Goal: Task Accomplishment & Management: Complete application form

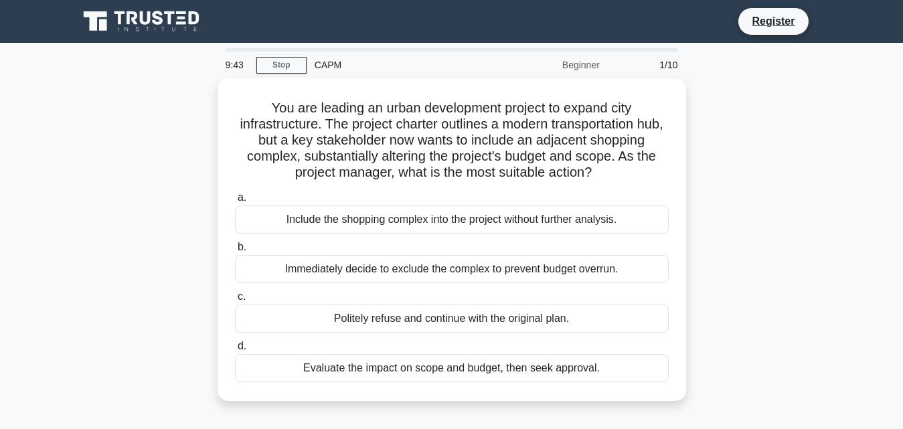
drag, startPoint x: 828, startPoint y: 22, endPoint x: 841, endPoint y: 21, distance: 12.1
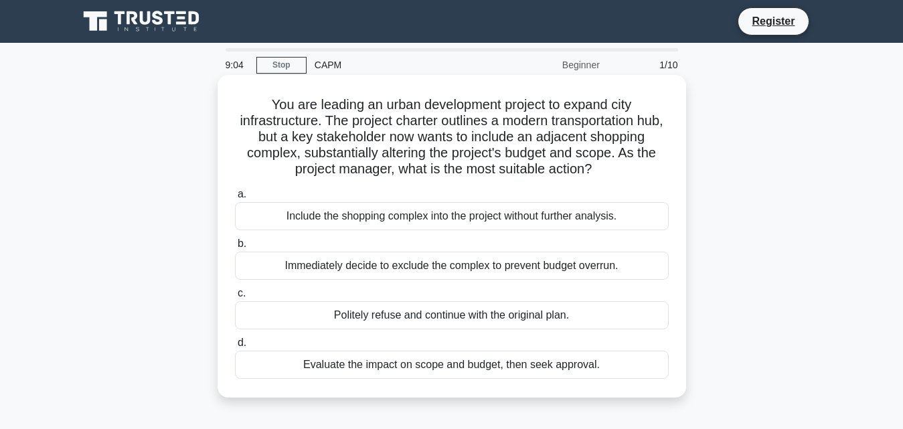
drag, startPoint x: 557, startPoint y: 95, endPoint x: 480, endPoint y: 114, distance: 78.6
click at [480, 114] on h5 "You are leading an urban development project to expand city infrastructure. The…" at bounding box center [452, 137] width 437 height 82
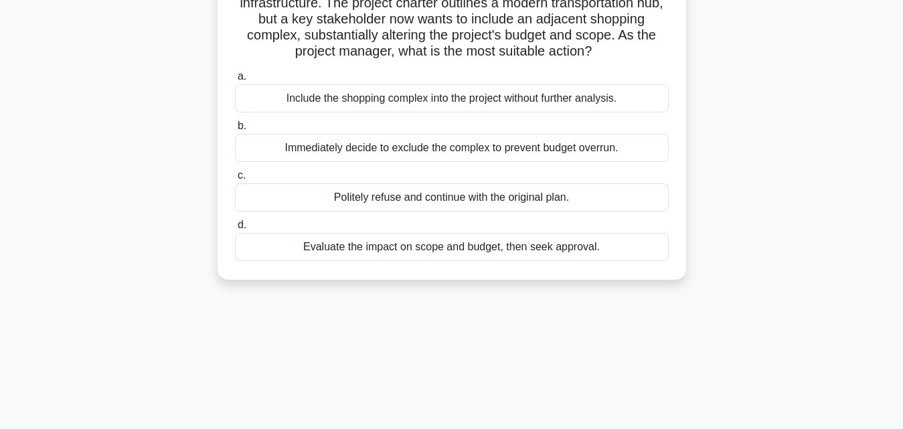
scroll to position [108, 0]
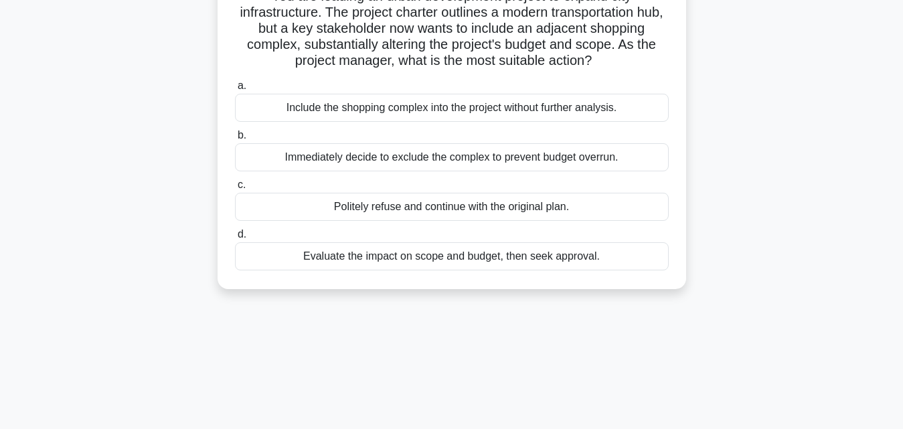
click at [474, 110] on div "Include the shopping complex into the project without further analysis." at bounding box center [452, 108] width 434 height 28
click at [235, 90] on input "a. Include the shopping complex into the project without further analysis." at bounding box center [235, 86] width 0 height 9
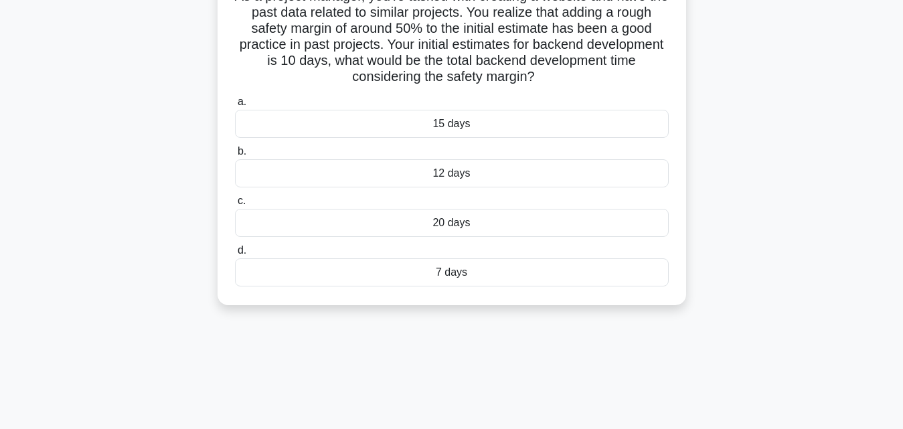
scroll to position [0, 0]
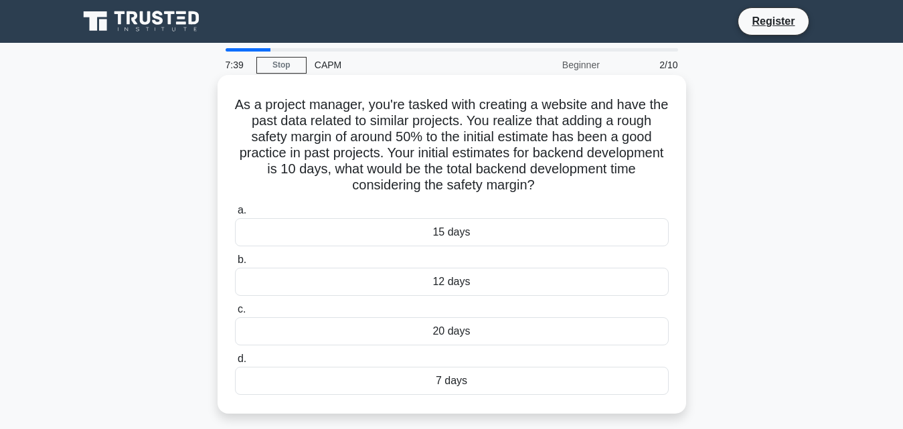
click at [351, 234] on div "15 days" at bounding box center [452, 232] width 434 height 28
click at [235, 215] on input "a. 15 days" at bounding box center [235, 210] width 0 height 9
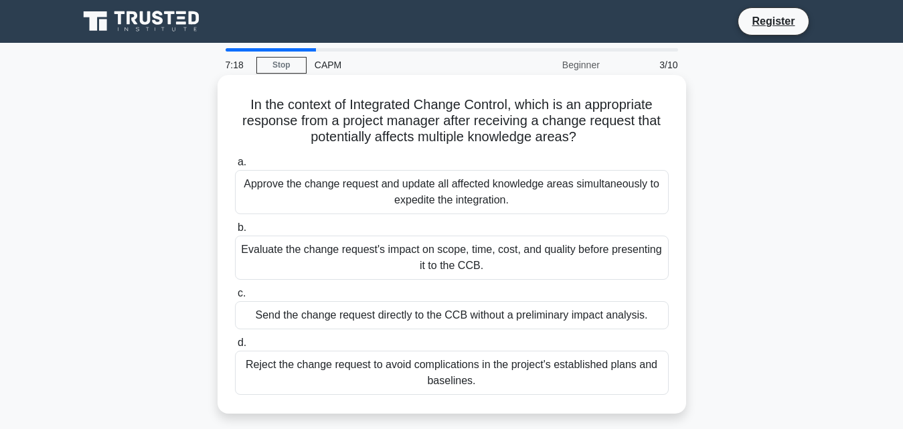
click at [423, 249] on div "Evaluate the change request's impact on scope, time, cost, and quality before p…" at bounding box center [452, 258] width 434 height 44
click at [235, 232] on input "b. Evaluate the change request's impact on scope, time, cost, and quality befor…" at bounding box center [235, 228] width 0 height 9
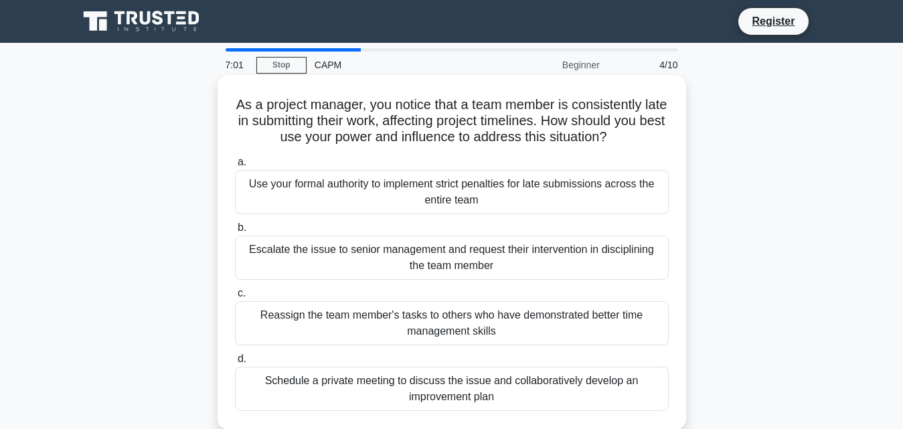
click at [451, 330] on div "Reassign the team member's tasks to others who have demonstrated better time ma…" at bounding box center [452, 323] width 434 height 44
click at [235, 298] on input "c. Reassign the team member's tasks to others who have demonstrated better time…" at bounding box center [235, 293] width 0 height 9
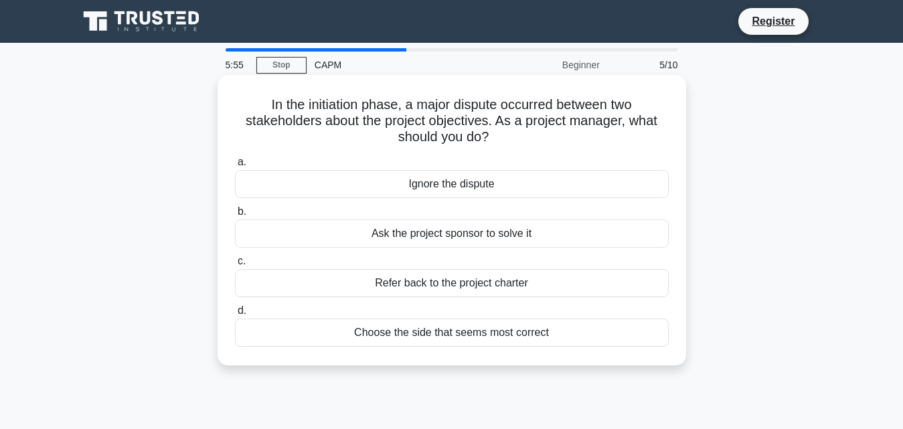
click at [327, 326] on div "Choose the side that seems most correct" at bounding box center [452, 333] width 434 height 28
click at [235, 315] on input "d. Choose the side that seems most correct" at bounding box center [235, 311] width 0 height 9
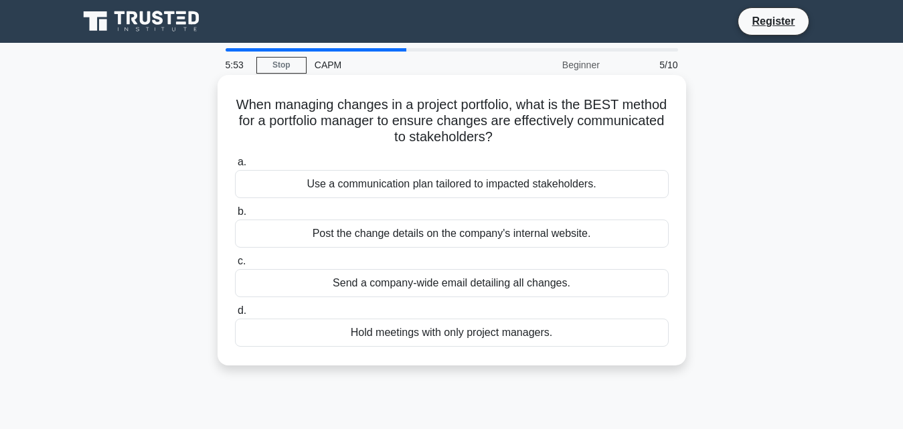
click at [315, 233] on div "Post the change details on the company's internal website." at bounding box center [452, 234] width 434 height 28
click at [235, 216] on input "b. Post the change details on the company's internal website." at bounding box center [235, 212] width 0 height 9
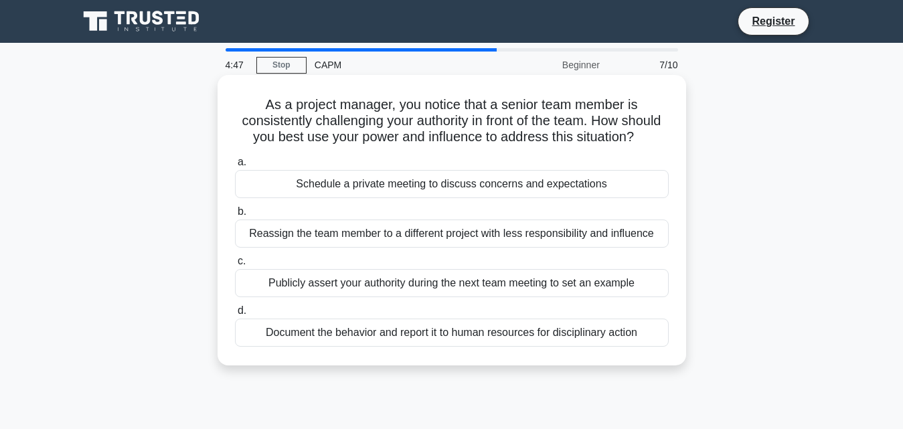
click at [362, 198] on div "Schedule a private meeting to discuss concerns and expectations" at bounding box center [452, 184] width 434 height 28
click at [235, 167] on input "a. Schedule a private meeting to discuss concerns and expectations" at bounding box center [235, 162] width 0 height 9
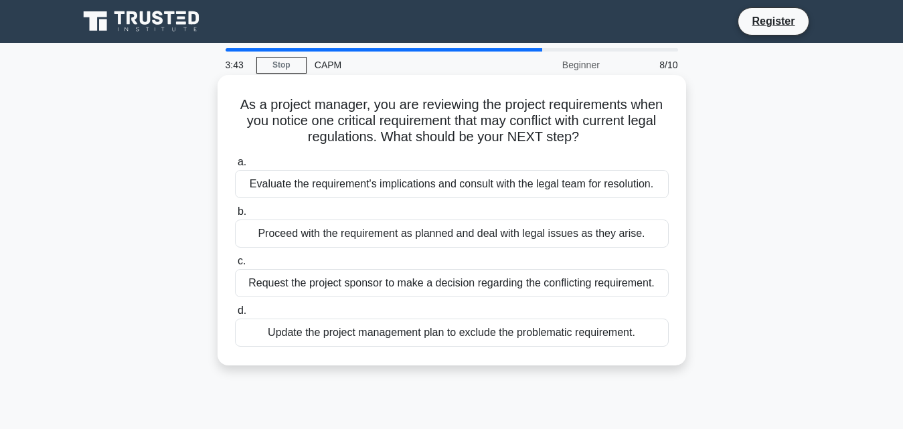
click at [320, 236] on div "Proceed with the requirement as planned and deal with legal issues as they aris…" at bounding box center [452, 234] width 434 height 28
click at [235, 216] on input "b. Proceed with the requirement as planned and deal with legal issues as they a…" at bounding box center [235, 212] width 0 height 9
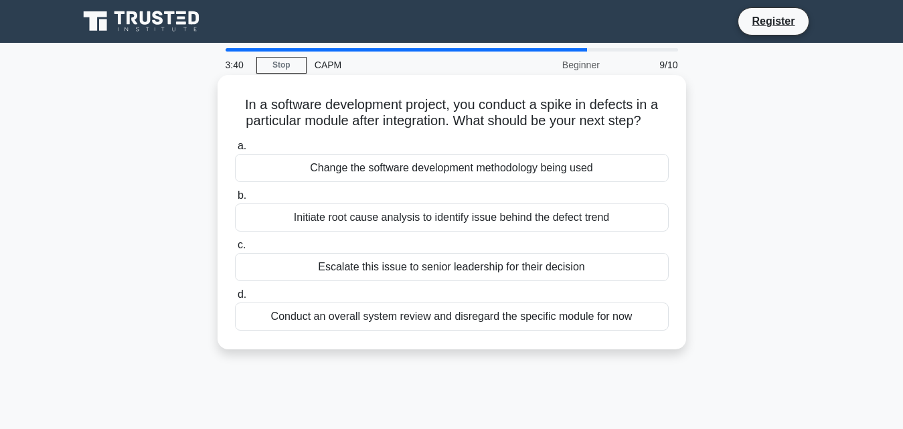
click at [322, 222] on div "Initiate root cause analysis to identify issue behind the defect trend" at bounding box center [452, 218] width 434 height 28
click at [235, 200] on input "b. Initiate root cause analysis to identify issue behind the defect trend" at bounding box center [235, 196] width 0 height 9
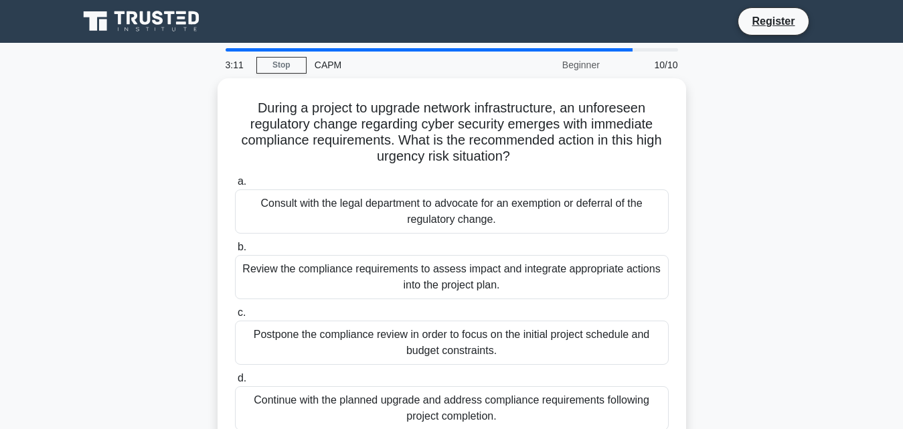
click at [322, 222] on div "Consult with the legal department to advocate for an exemption or deferral of t…" at bounding box center [452, 212] width 434 height 44
click at [235, 186] on input "a. Consult with the legal department to advocate for an exemption or deferral o…" at bounding box center [235, 181] width 0 height 9
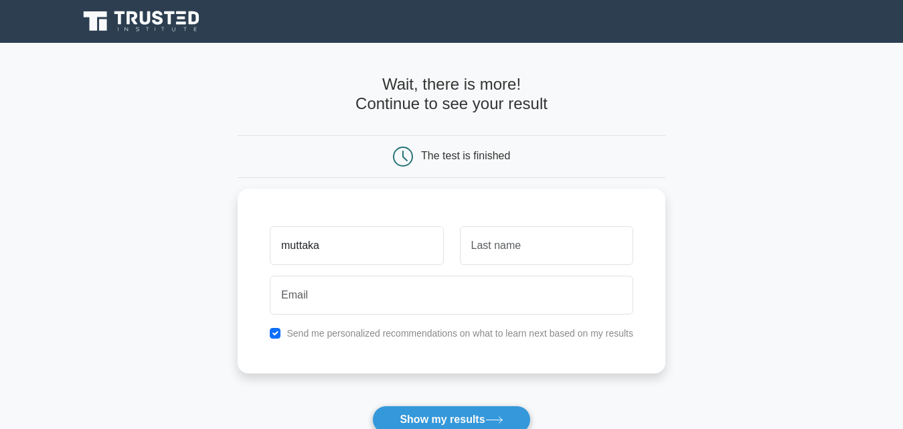
type input "muttaka"
type input "zayyana"
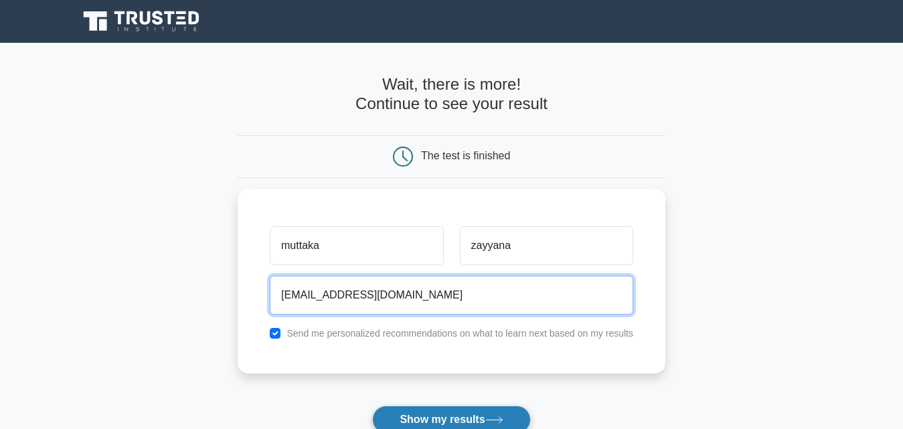
type input "muttakaz@yahoo.com"
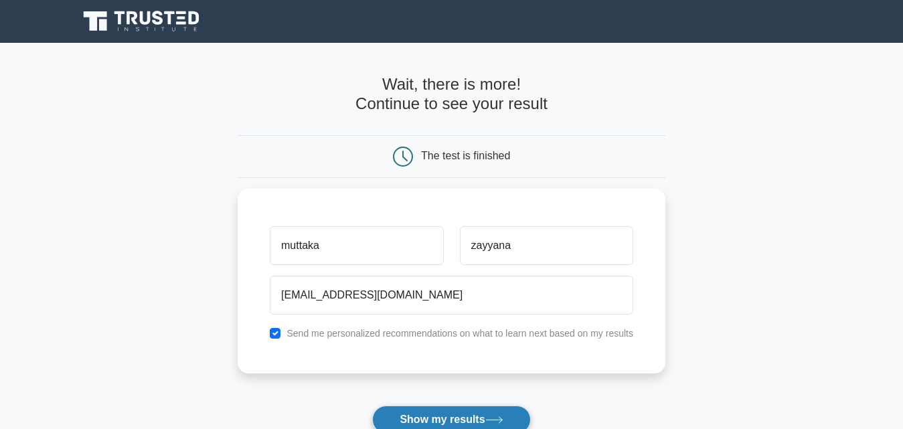
click at [439, 411] on button "Show my results" at bounding box center [451, 420] width 158 height 28
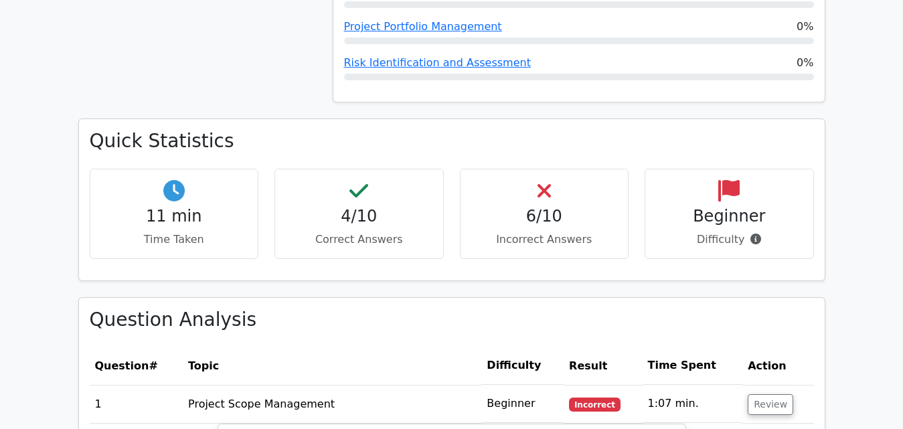
scroll to position [836, 0]
